Goal: Task Accomplishment & Management: Manage account settings

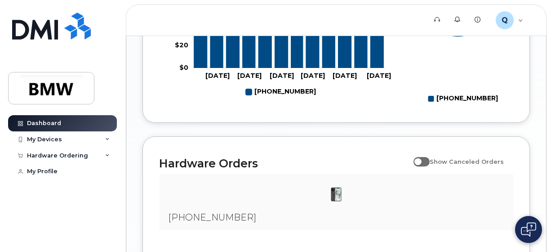
scroll to position [576, 0]
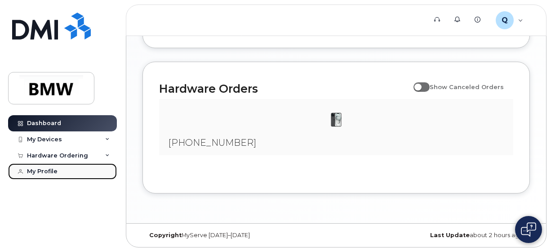
click at [47, 168] on div "My Profile" at bounding box center [42, 171] width 31 height 7
